Goal: Transaction & Acquisition: Subscribe to service/newsletter

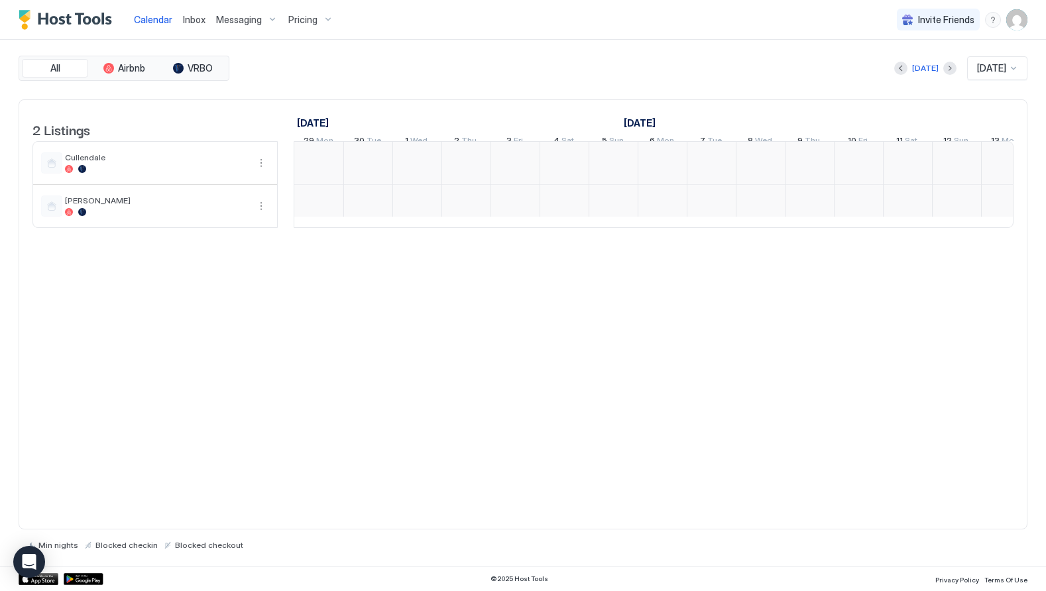
scroll to position [0, 736]
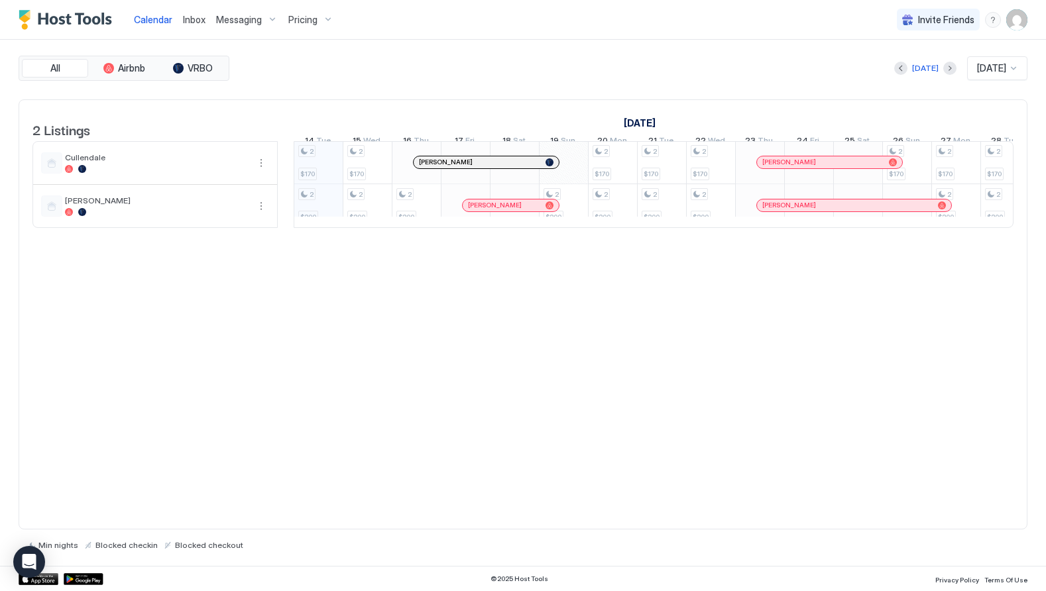
click at [296, 25] on span "Pricing" at bounding box center [302, 20] width 29 height 12
click at [306, 194] on div "[PERSON_NAME]" at bounding box center [305, 206] width 129 height 32
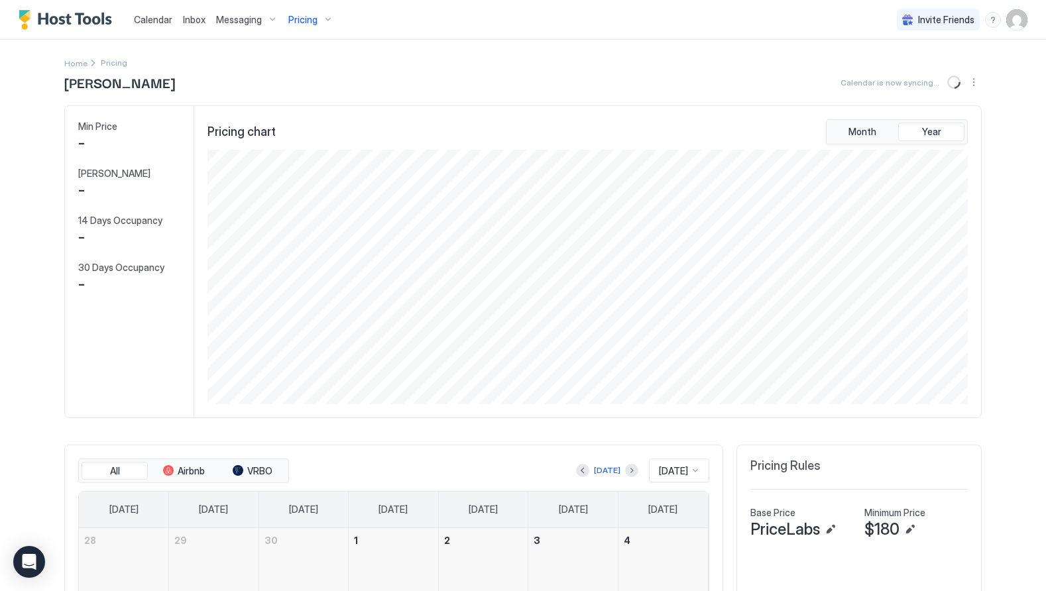
scroll to position [255, 763]
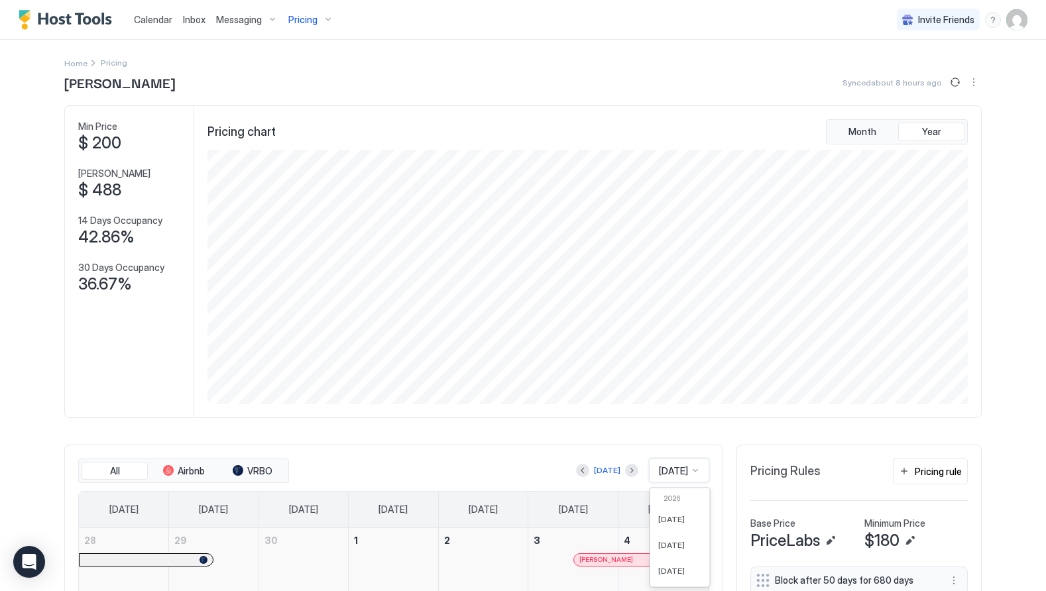
click at [668, 470] on div "[DATE], 15 of 61. 61 results available. Use Up and Down to choose options, pres…" at bounding box center [679, 471] width 60 height 24
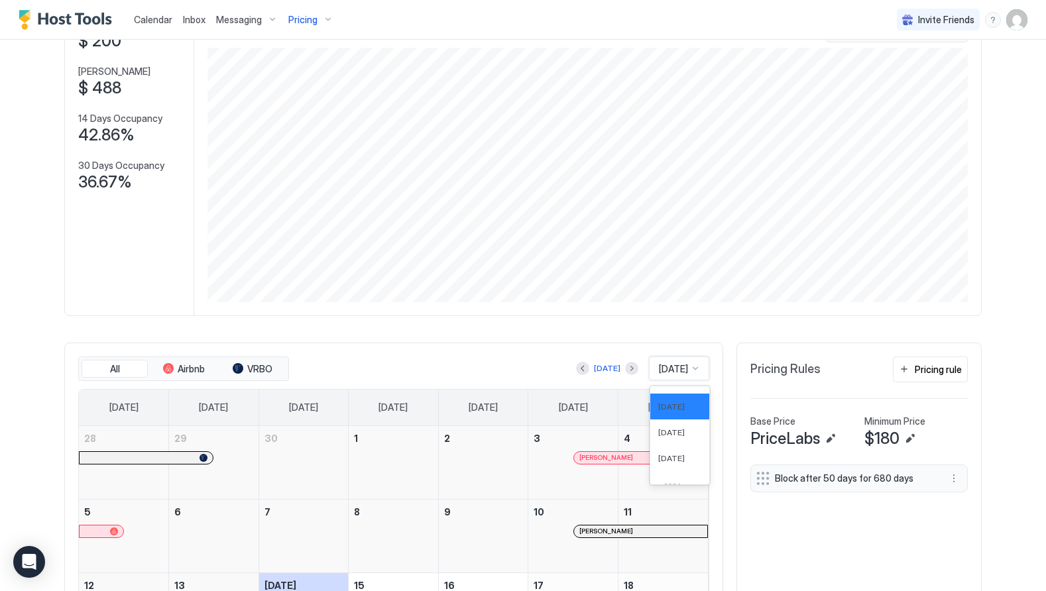
scroll to position [526, 0]
click at [671, 460] on span "[DATE]" at bounding box center [671, 456] width 27 height 10
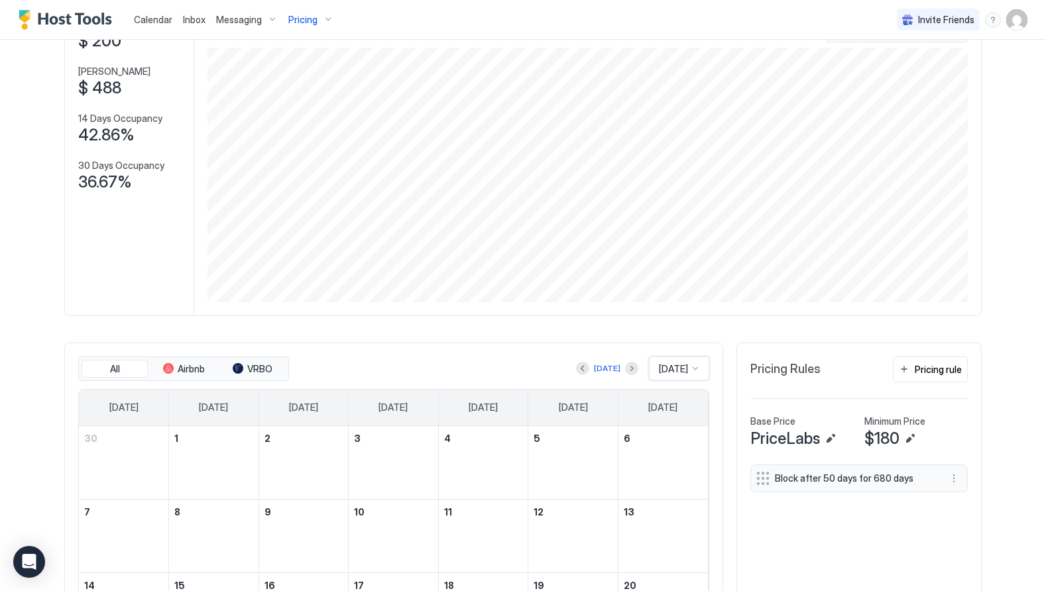
click at [671, 460] on div "December 6, 2025" at bounding box center [663, 462] width 79 height 62
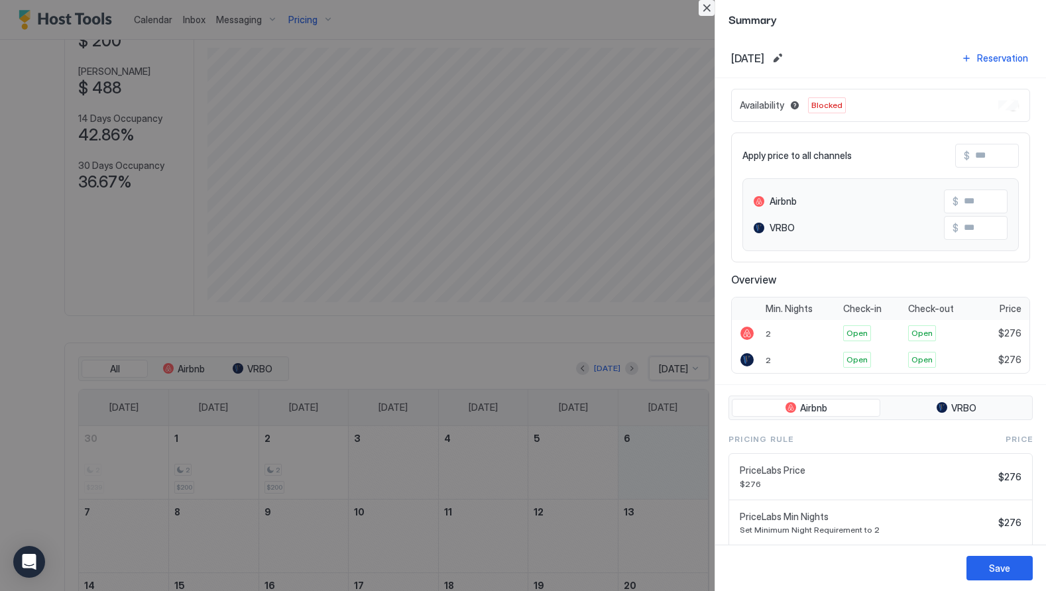
click at [710, 11] on button "Close" at bounding box center [707, 8] width 16 height 16
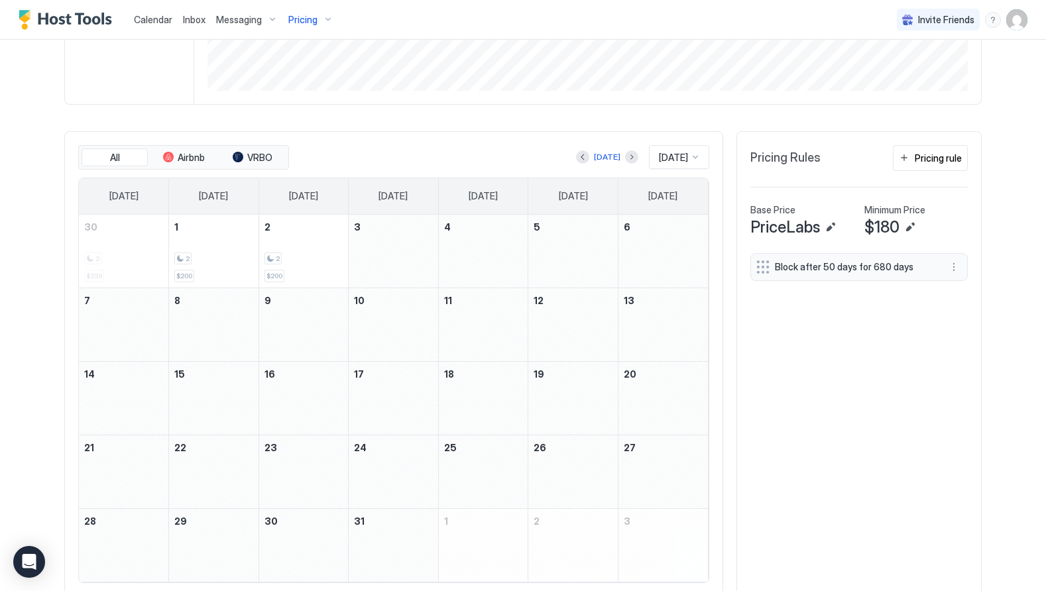
scroll to position [314, 0]
click at [553, 239] on div "December 5, 2025" at bounding box center [572, 251] width 89 height 73
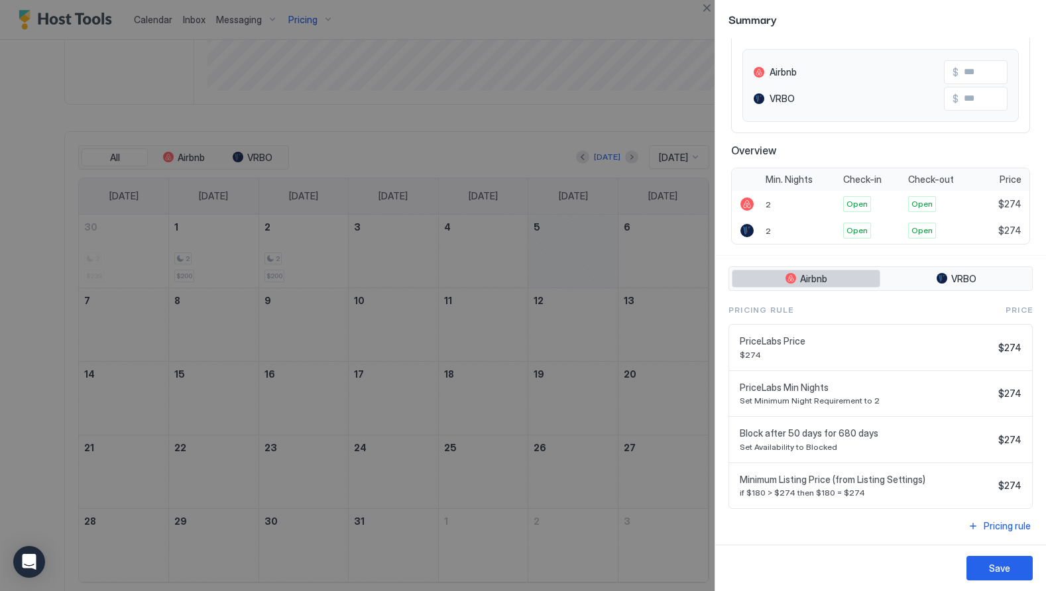
scroll to position [130, 0]
click at [709, 7] on button "Close" at bounding box center [707, 8] width 16 height 16
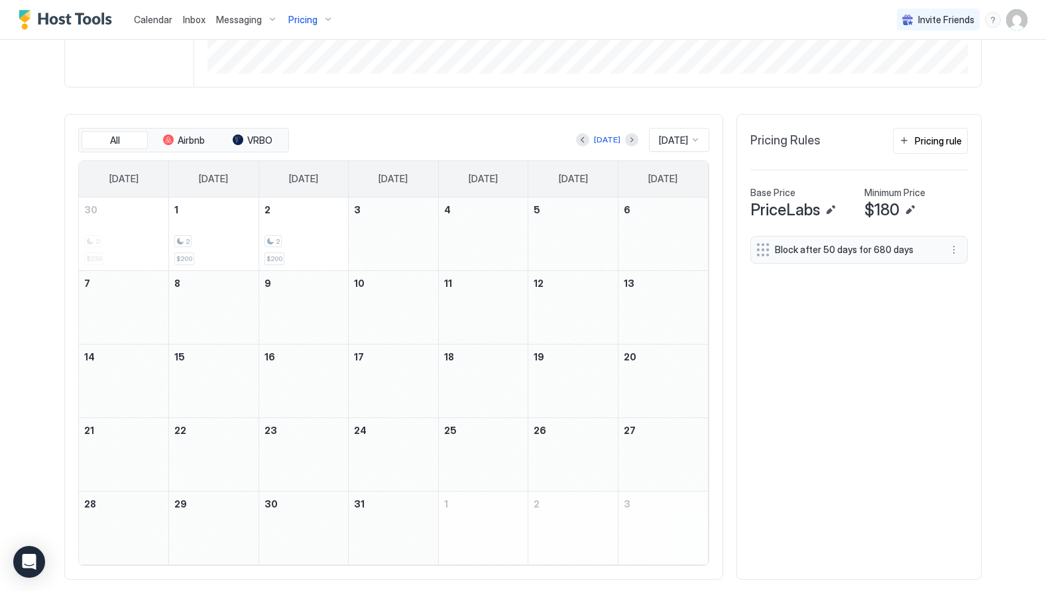
scroll to position [335, 0]
